Goal: Task Accomplishment & Management: Manage account settings

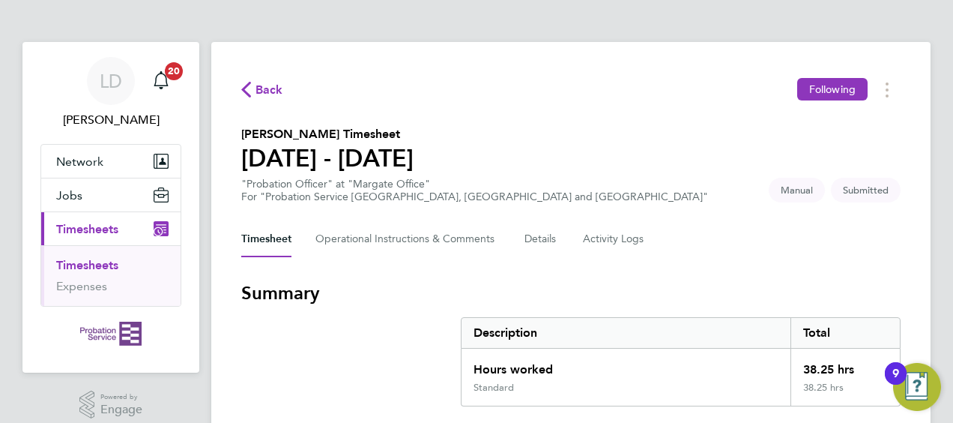
drag, startPoint x: 948, startPoint y: 130, endPoint x: 944, endPoint y: 208, distance: 78.0
drag, startPoint x: 944, startPoint y: 208, endPoint x: 743, endPoint y: 172, distance: 204.1
click at [743, 172] on section "[PERSON_NAME] Timesheet [DATE] - [DATE] "Probation Officer" at "Margate Office"…" at bounding box center [571, 164] width 660 height 78
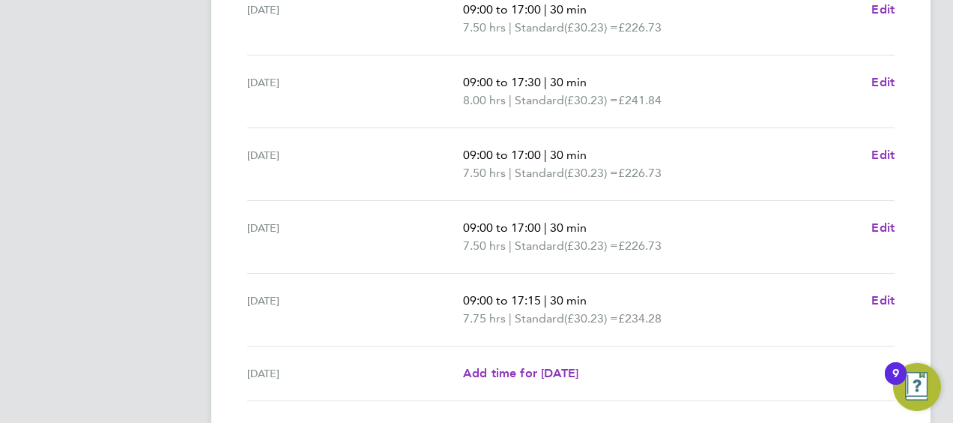
scroll to position [657, 0]
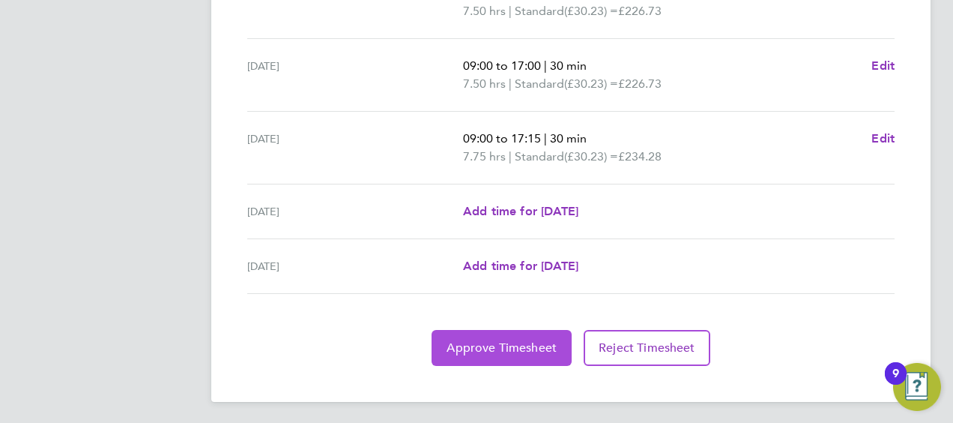
click at [486, 349] on span "Approve Timesheet" at bounding box center [502, 347] width 110 height 15
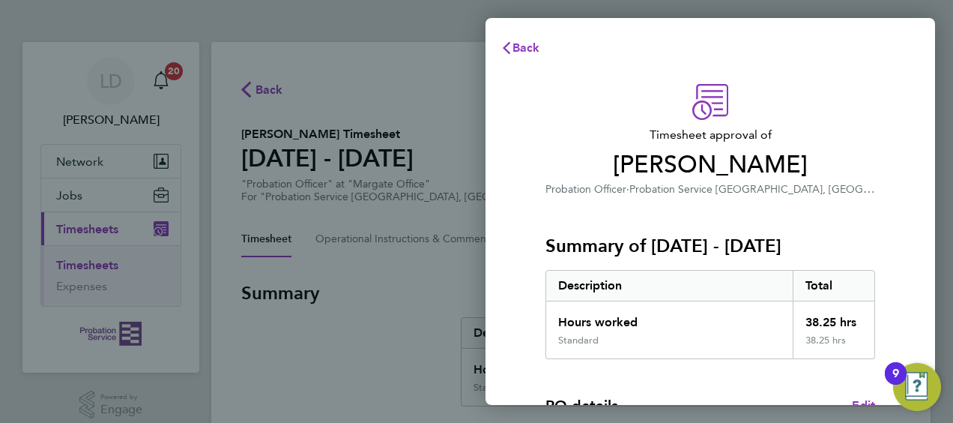
click at [910, 196] on div "Timesheet approval of [PERSON_NAME] Probation Officer · Probation Service [GEOG…" at bounding box center [711, 383] width 450 height 634
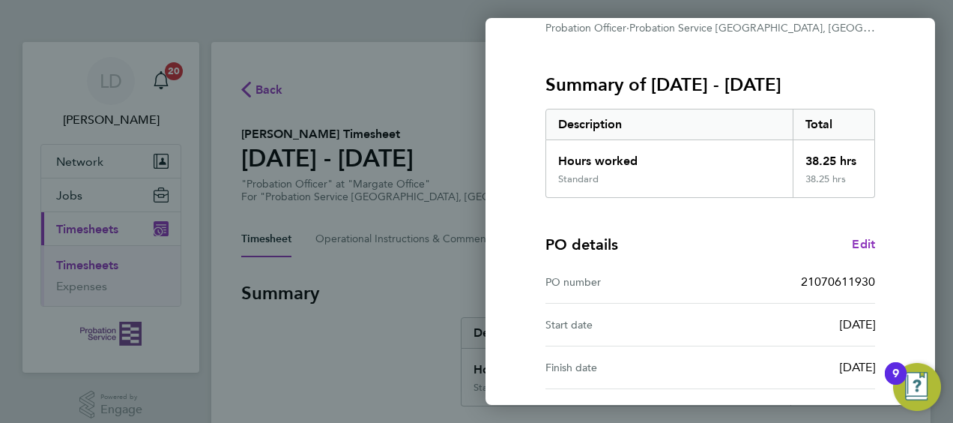
scroll to position [294, 0]
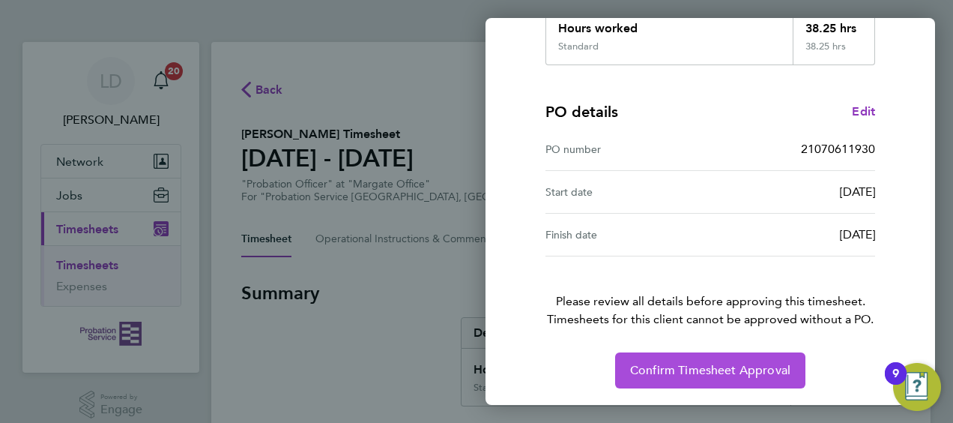
click at [730, 378] on button "Confirm Timesheet Approval" at bounding box center [710, 370] width 190 height 36
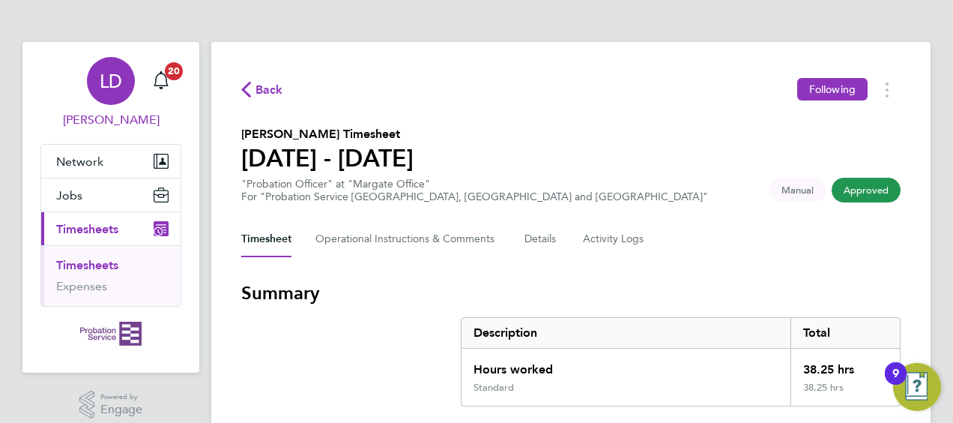
click at [111, 79] on span "LD" at bounding box center [111, 80] width 22 height 19
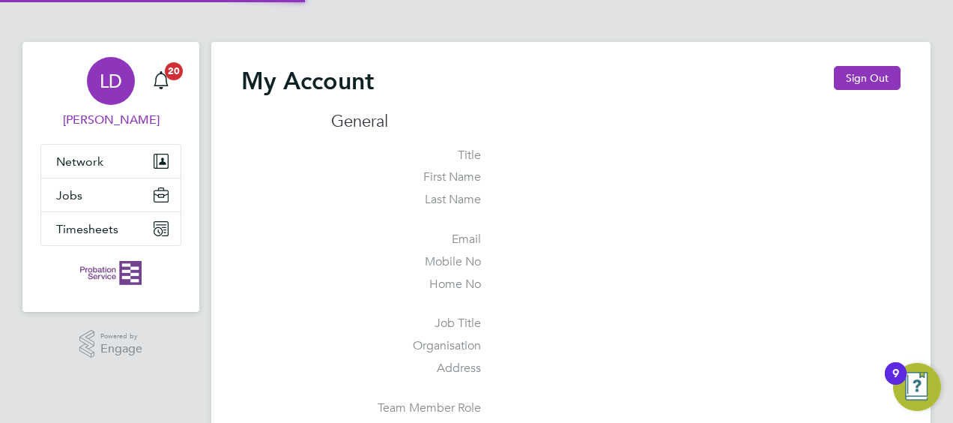
type input "[PERSON_NAME][EMAIL_ADDRESS][DOMAIN_NAME]"
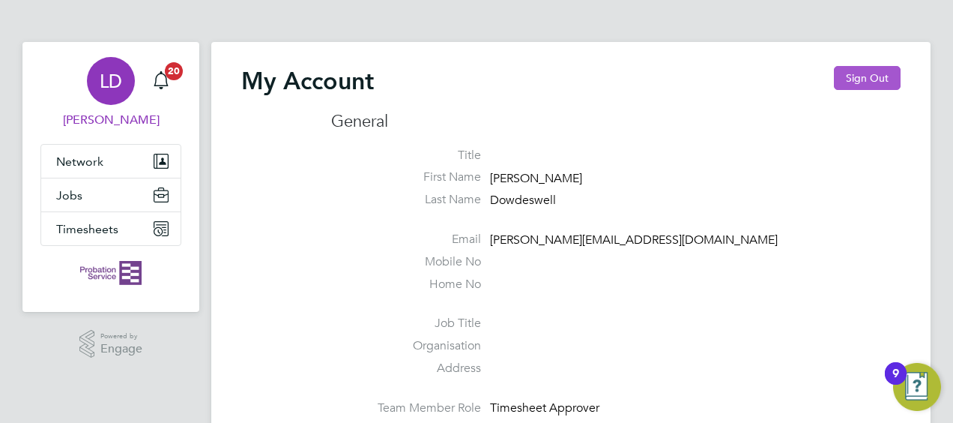
click at [863, 72] on button "Sign Out" at bounding box center [867, 78] width 67 height 24
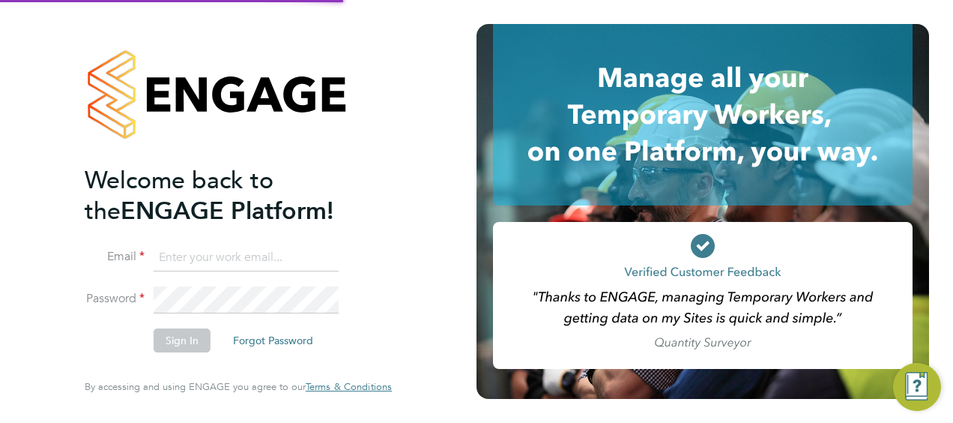
type input "[PERSON_NAME][EMAIL_ADDRESS][DOMAIN_NAME]"
